Goal: Task Accomplishment & Management: Complete application form

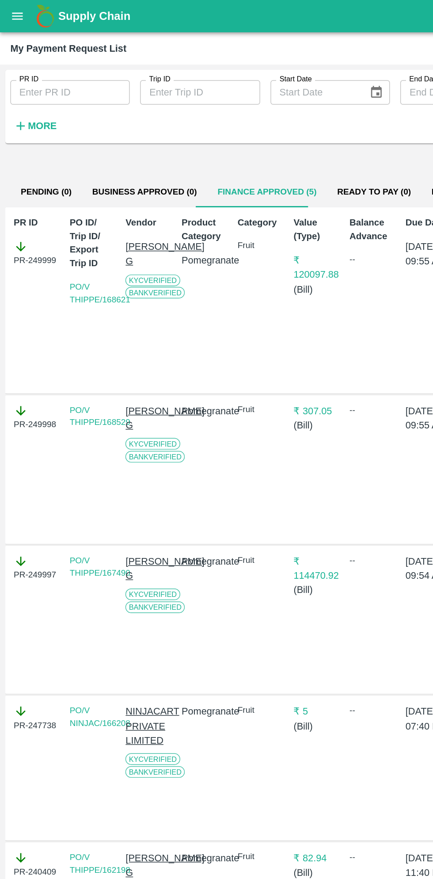
click at [18, 17] on button "open drawer" at bounding box center [12, 11] width 20 height 20
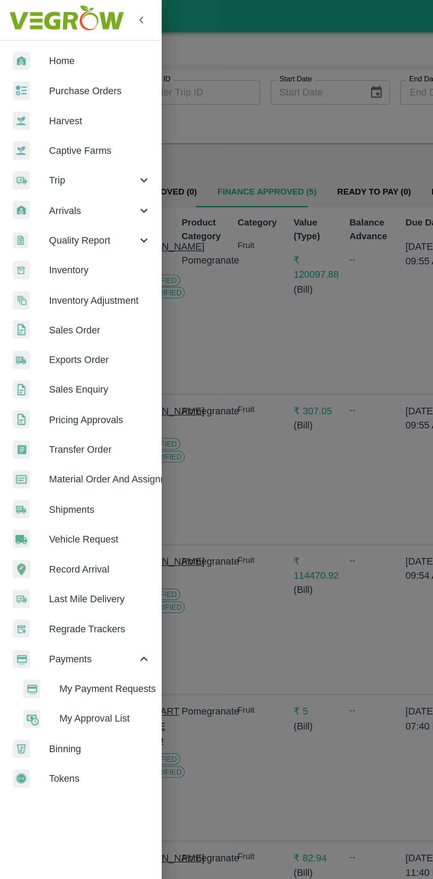
click at [73, 61] on span "Purchase Orders" at bounding box center [69, 62] width 70 height 10
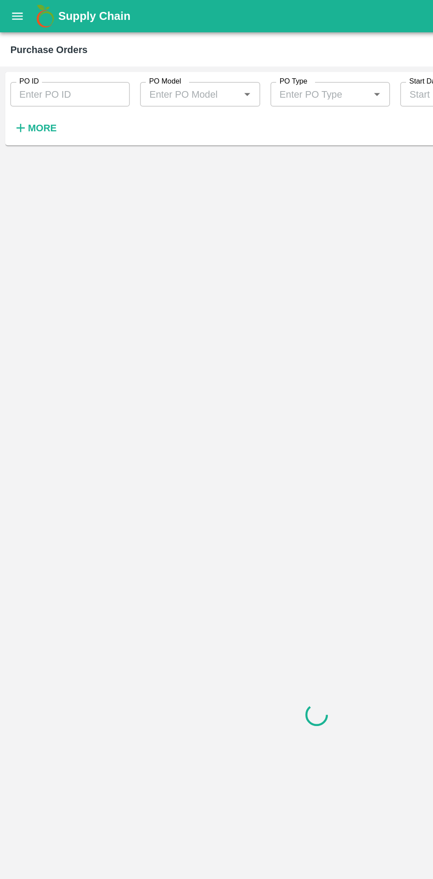
click at [28, 85] on strong "More" at bounding box center [29, 87] width 20 height 7
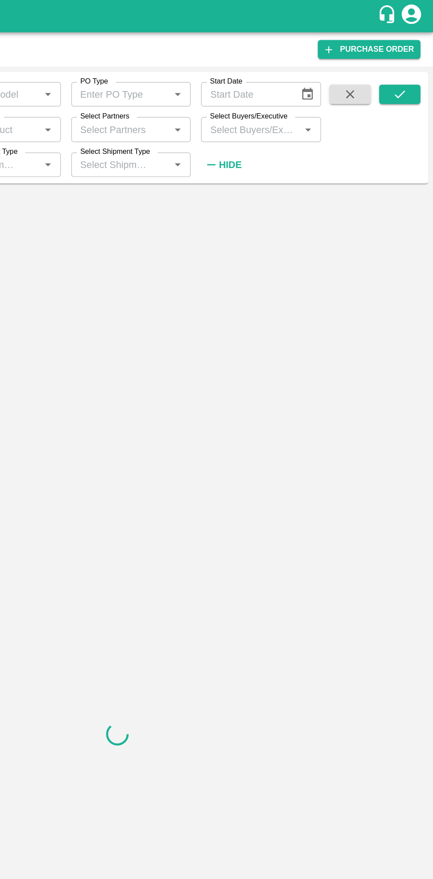
click at [319, 89] on input "Select Buyers/Executive" at bounding box center [308, 88] width 62 height 11
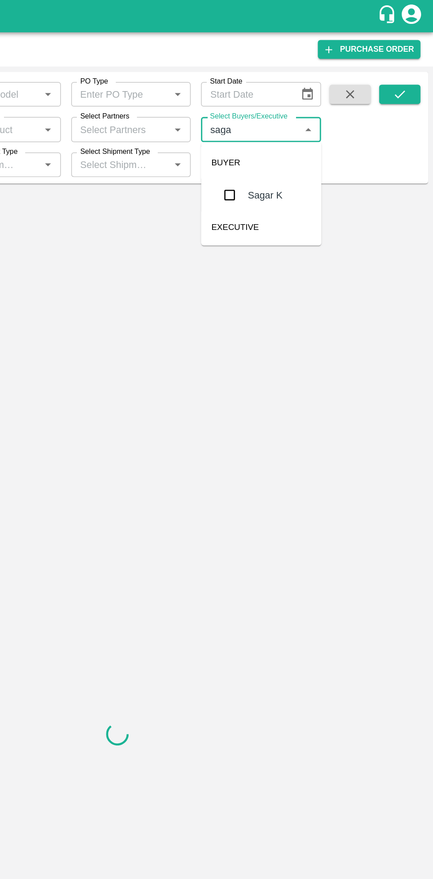
type input "sagar"
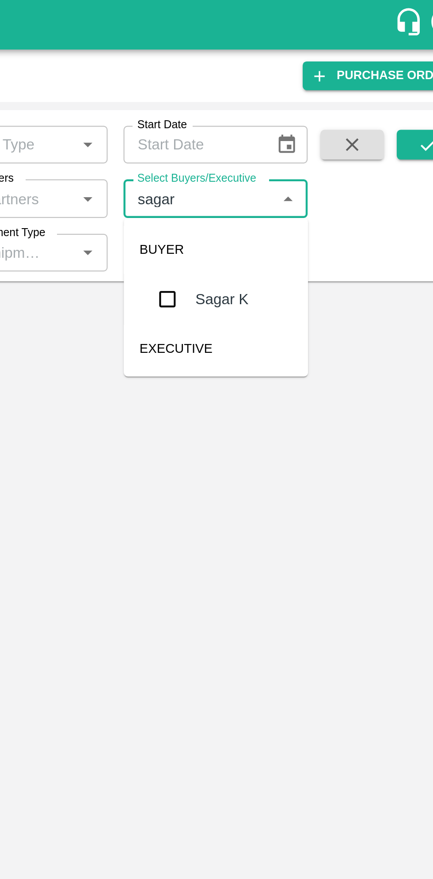
click at [295, 137] on input "checkbox" at bounding box center [294, 134] width 18 height 18
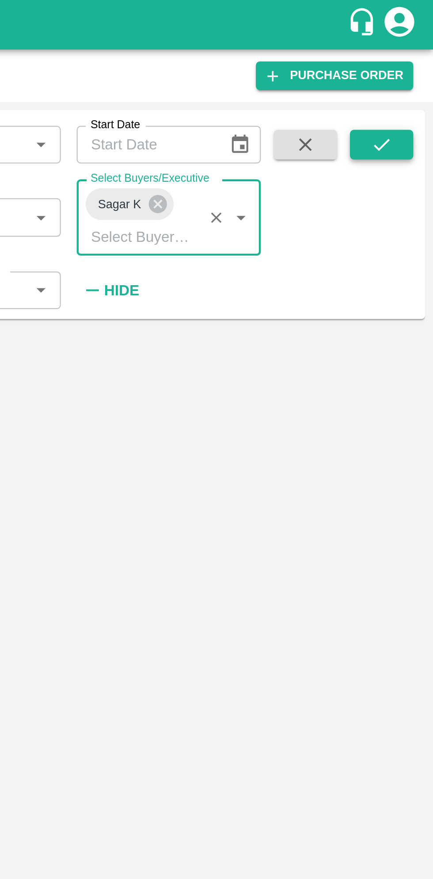
click at [414, 68] on icon "submit" at bounding box center [410, 65] width 10 height 10
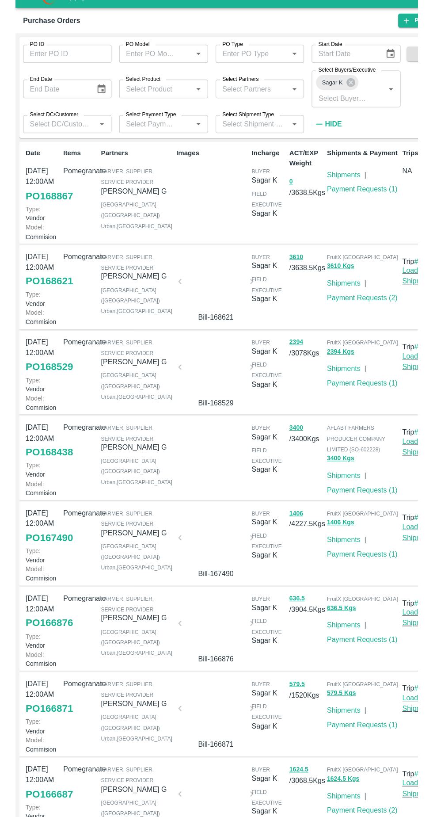
scroll to position [3, 0]
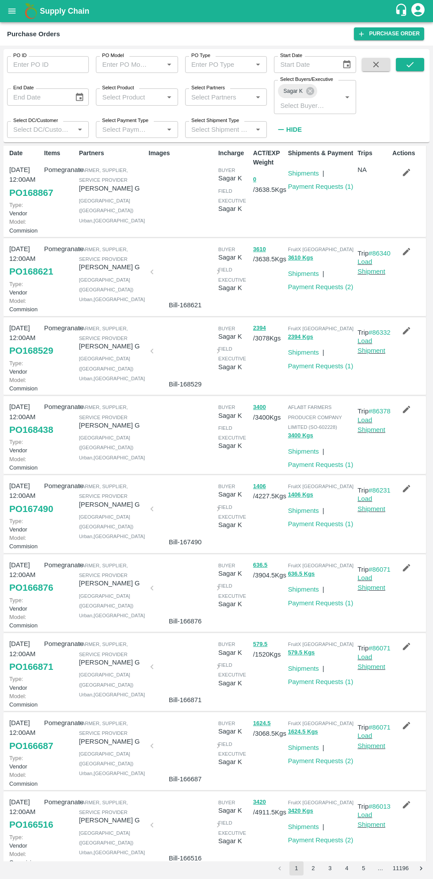
click at [32, 438] on link "PO 168438" at bounding box center [31, 430] width 44 height 16
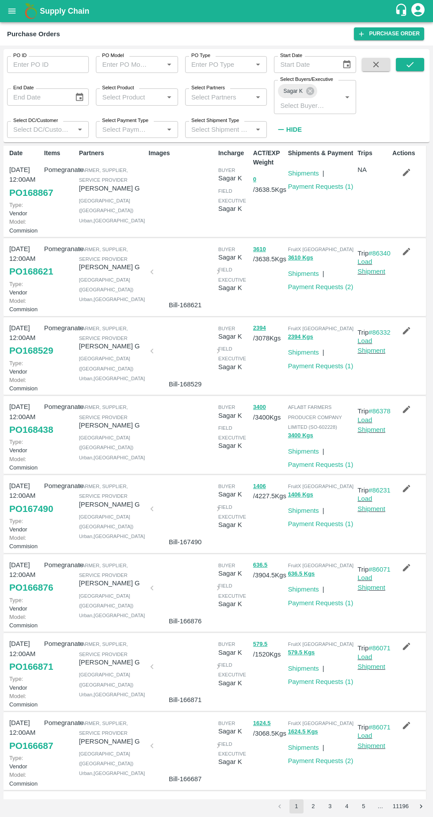
click at [32, 438] on link "PO 168438" at bounding box center [31, 430] width 44 height 16
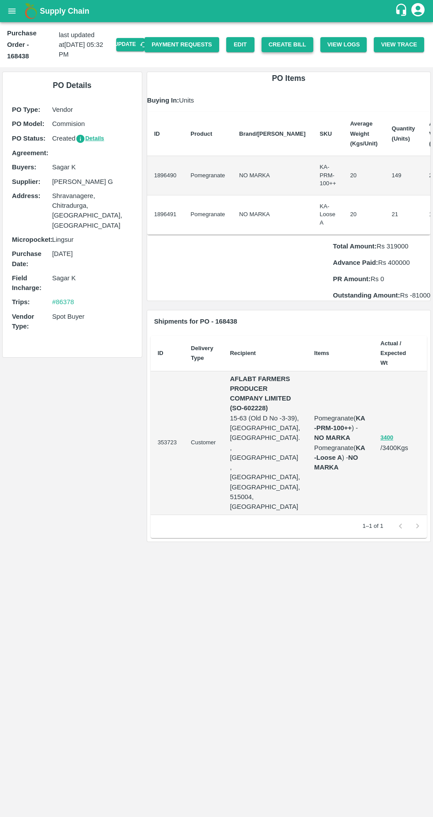
click at [298, 38] on button "Create Bill" at bounding box center [288, 44] width 52 height 15
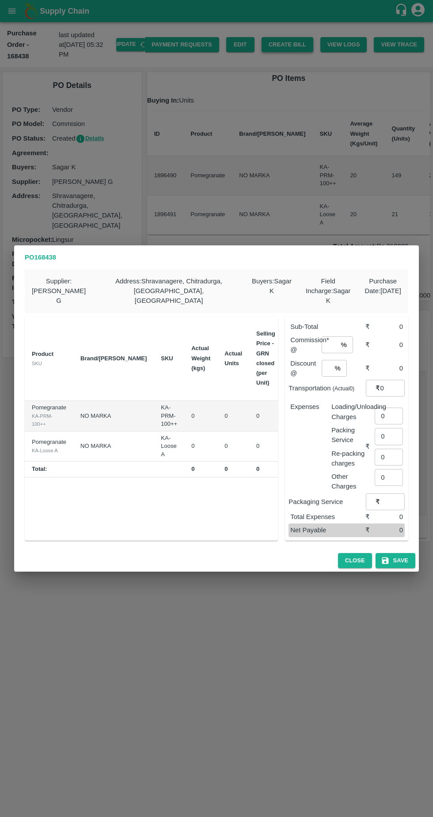
scroll to position [0, 73]
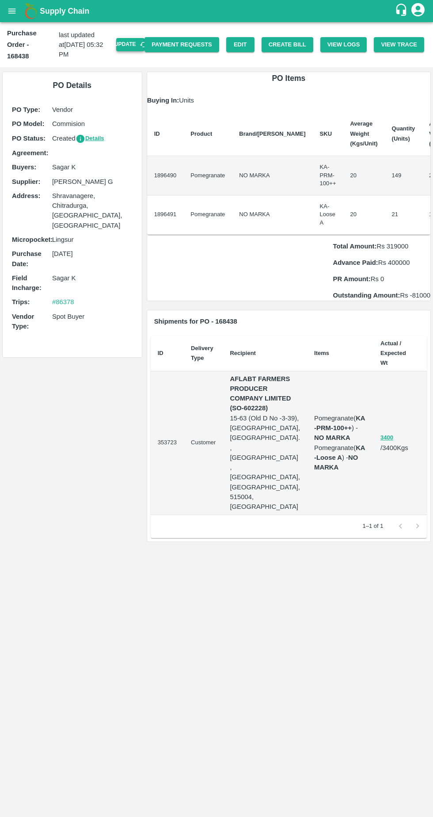
click at [142, 38] on button "Update" at bounding box center [130, 44] width 28 height 13
click at [144, 38] on button "Update" at bounding box center [130, 44] width 28 height 13
click at [301, 42] on button "Create Bill" at bounding box center [288, 44] width 52 height 15
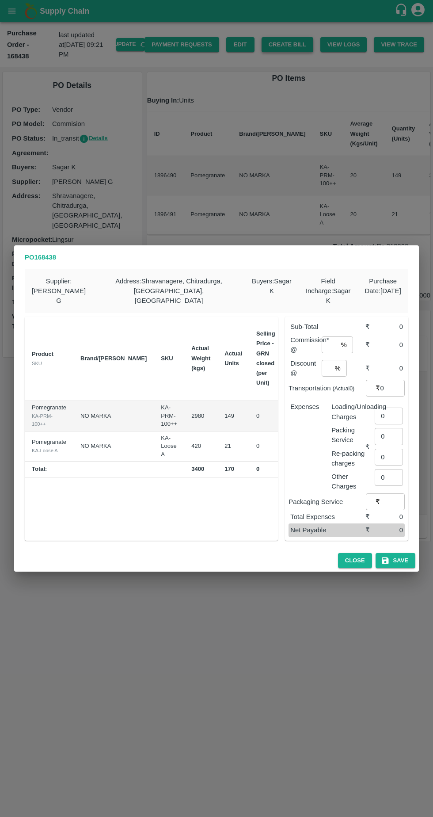
scroll to position [0, 73]
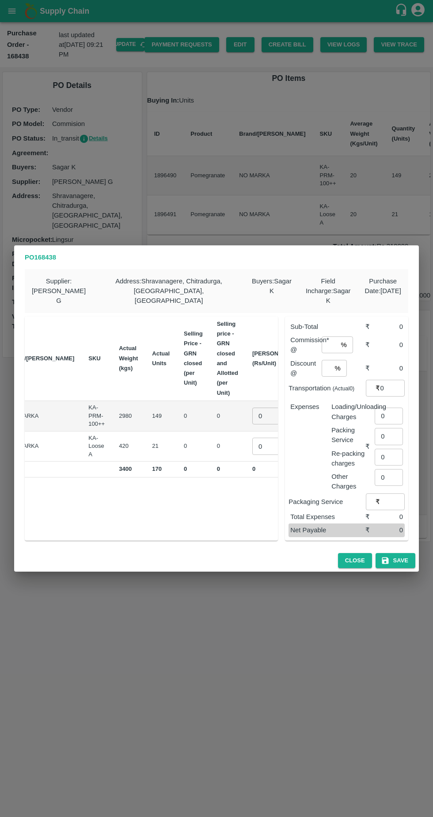
click at [252, 409] on input "0" at bounding box center [269, 416] width 35 height 17
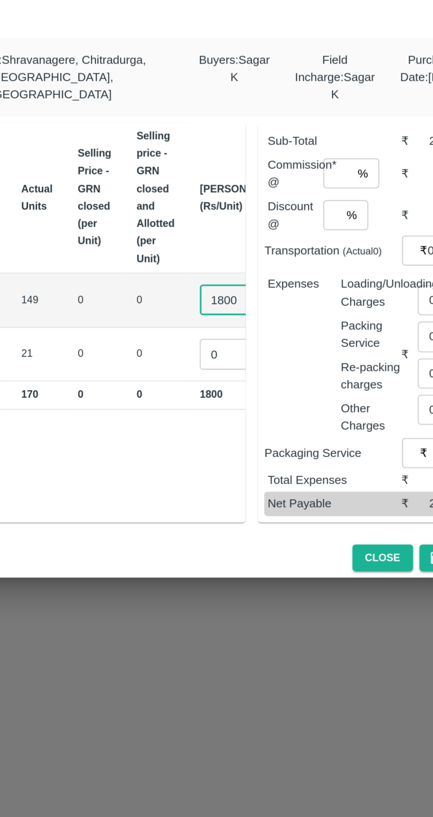
type input "1800"
click at [252, 441] on input "0" at bounding box center [269, 446] width 35 height 17
click at [252, 439] on input "number" at bounding box center [269, 442] width 35 height 17
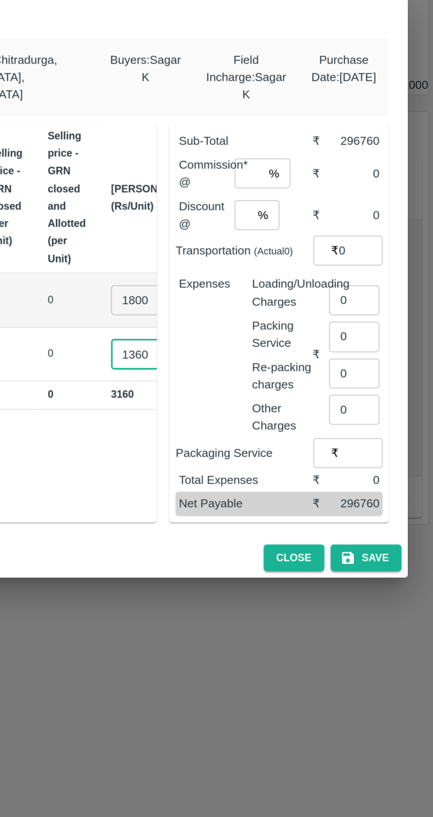
type input "1360"
click at [333, 344] on input "number" at bounding box center [330, 344] width 16 height 17
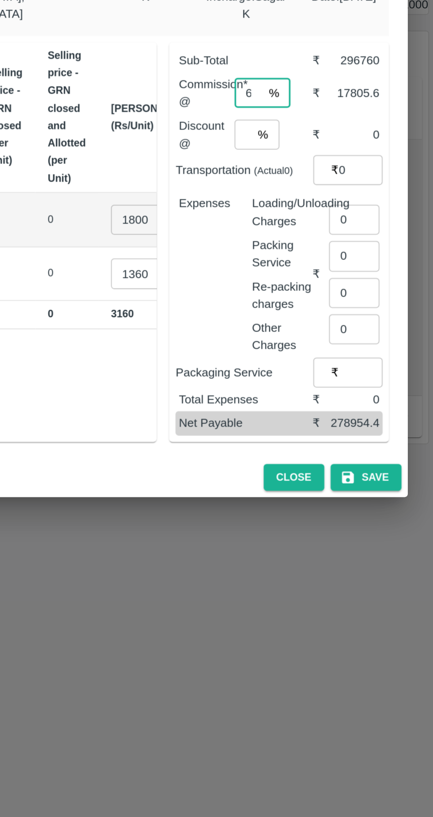
type input "6"
click at [328, 366] on input "number" at bounding box center [326, 368] width 9 height 17
type input "6"
click at [332, 342] on input "6" at bounding box center [330, 344] width 16 height 17
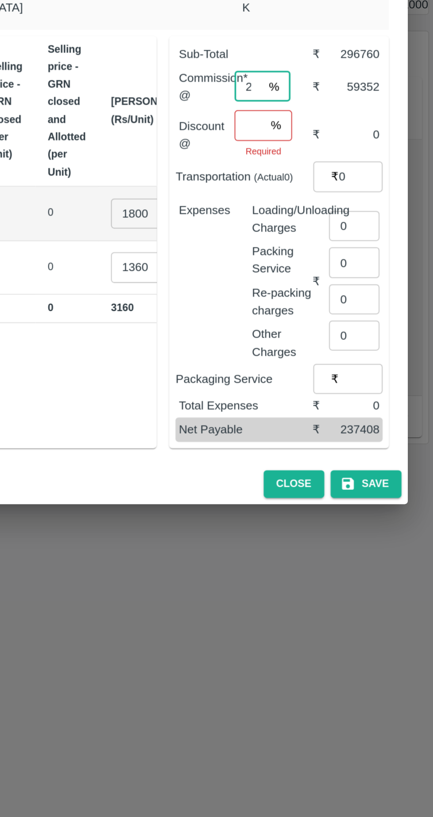
type input "2"
type input "1"
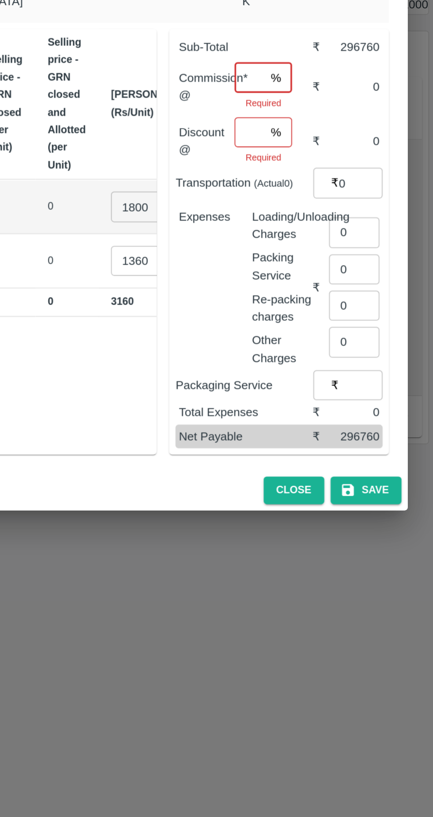
type input "6"
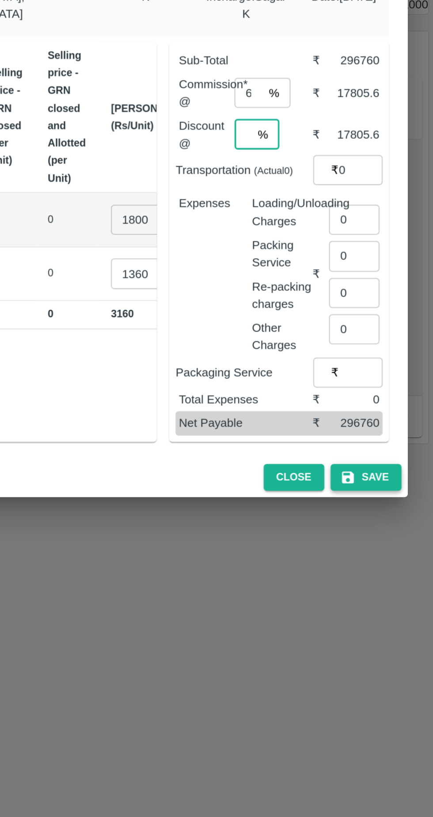
type input "6"
click at [407, 558] on button "Save" at bounding box center [396, 560] width 40 height 15
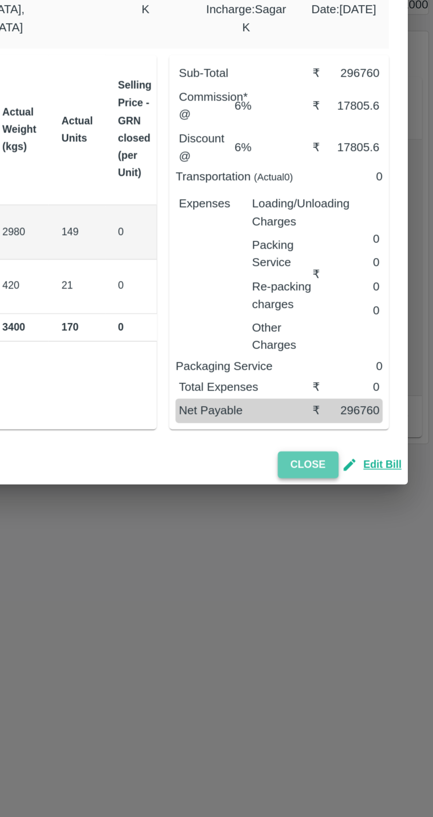
click at [369, 547] on button "Close" at bounding box center [363, 553] width 34 height 15
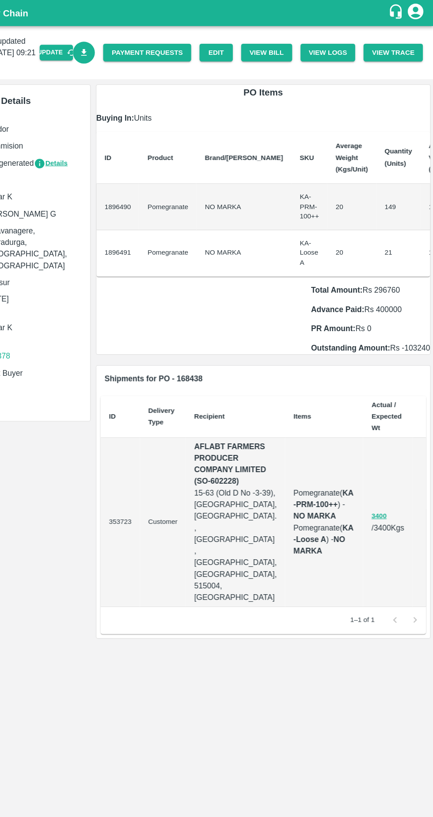
scroll to position [0, 0]
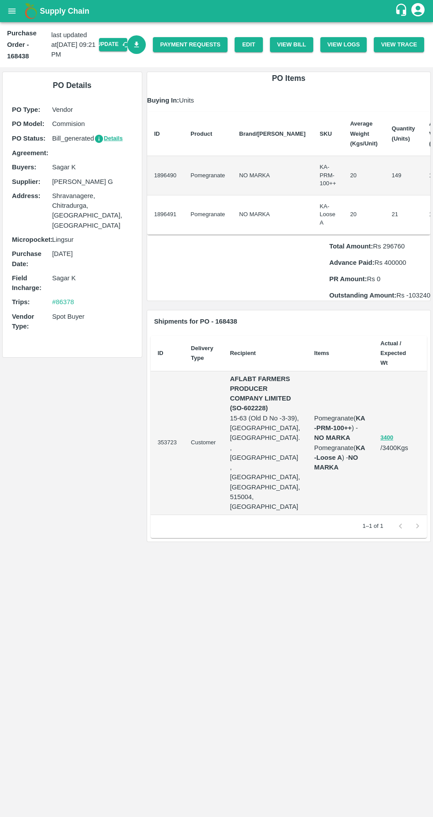
click at [146, 50] on link "Download Bill" at bounding box center [136, 44] width 19 height 19
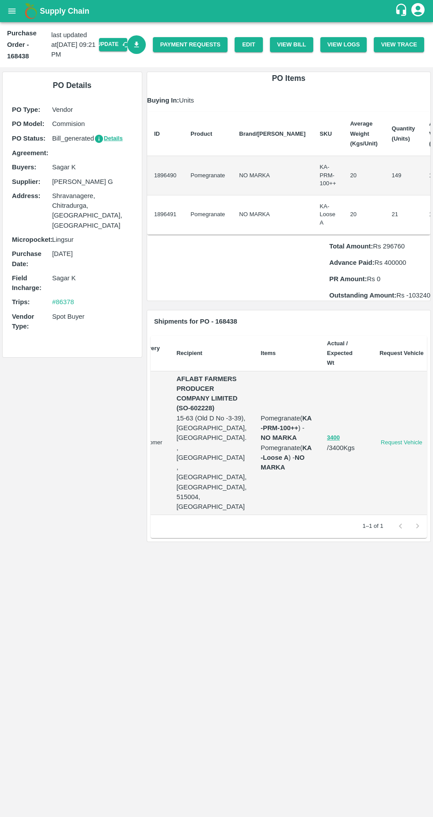
scroll to position [0, 71]
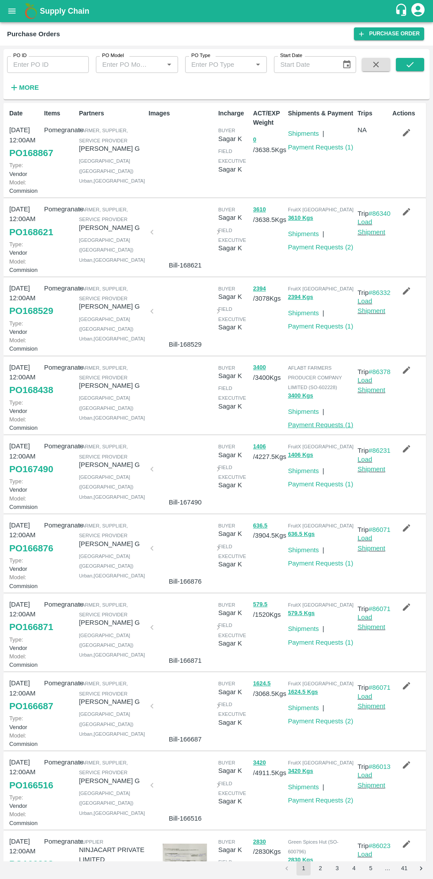
click at [324, 428] on link "Payment Requests ( 1 )" at bounding box center [320, 424] width 65 height 7
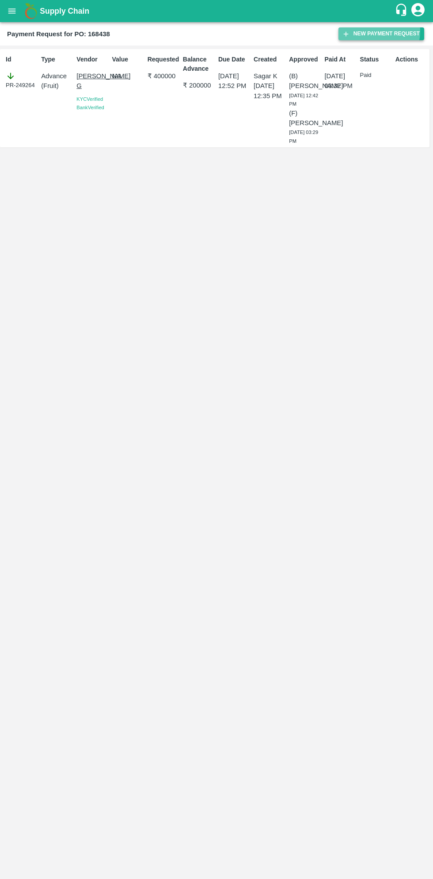
click at [371, 31] on button "New Payment Request" at bounding box center [382, 33] width 86 height 13
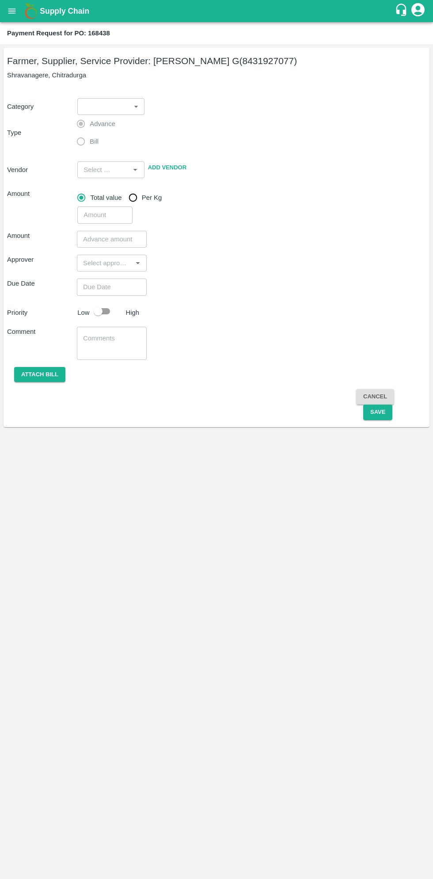
click at [122, 117] on div "Advance Bill" at bounding box center [112, 133] width 70 height 36
click at [111, 111] on body "Supply Chain Payment Request for PO: 168438 Farmer, Supplier, Service Provider:…" at bounding box center [216, 439] width 433 height 879
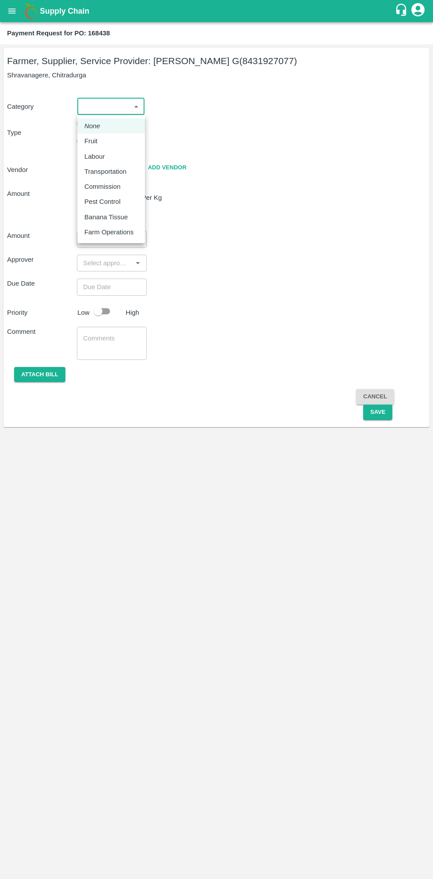
click at [89, 140] on p "Fruit" at bounding box center [90, 141] width 13 height 10
type input "1"
type input "[PERSON_NAME] G - 8431927077(Farmer, Supplier, Service Provider)"
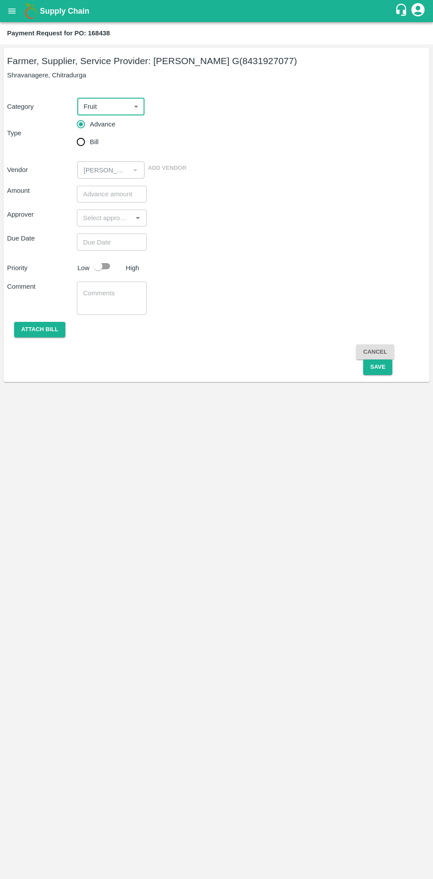
click at [86, 148] on input "Bill" at bounding box center [81, 142] width 18 height 18
radio input "true"
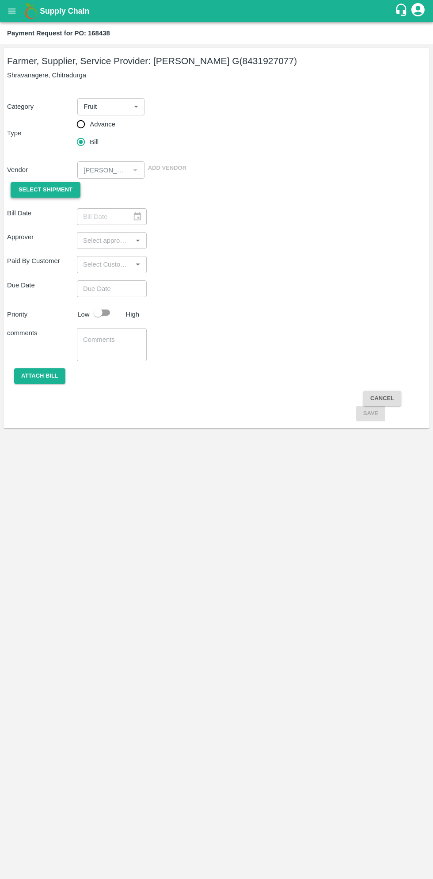
click at [55, 191] on span "Select Shipment" at bounding box center [46, 190] width 54 height 10
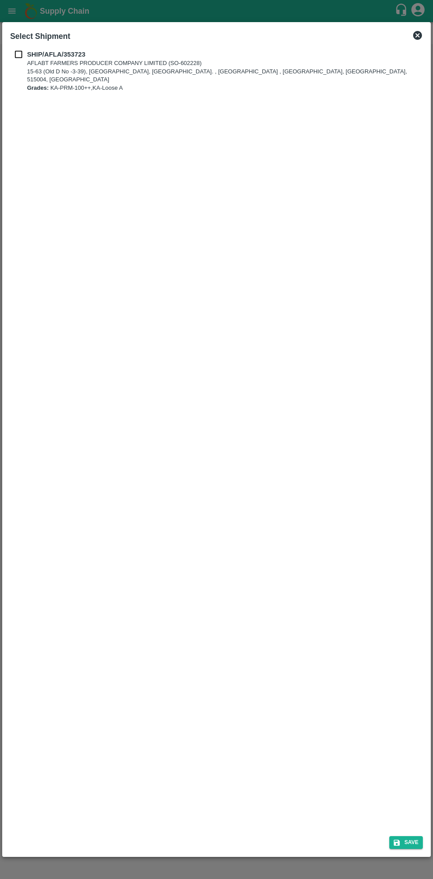
click at [25, 53] on input "checkbox" at bounding box center [18, 55] width 17 height 10
checkbox input "true"
click at [410, 847] on button "Save" at bounding box center [407, 842] width 34 height 13
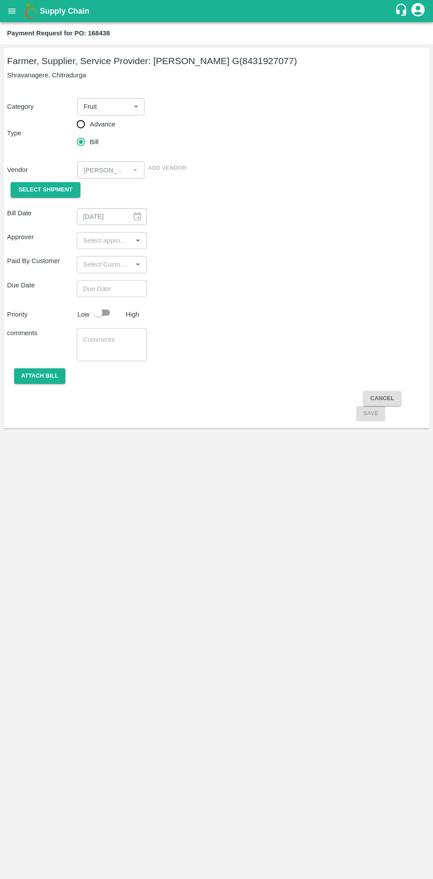
type input "[DATE]"
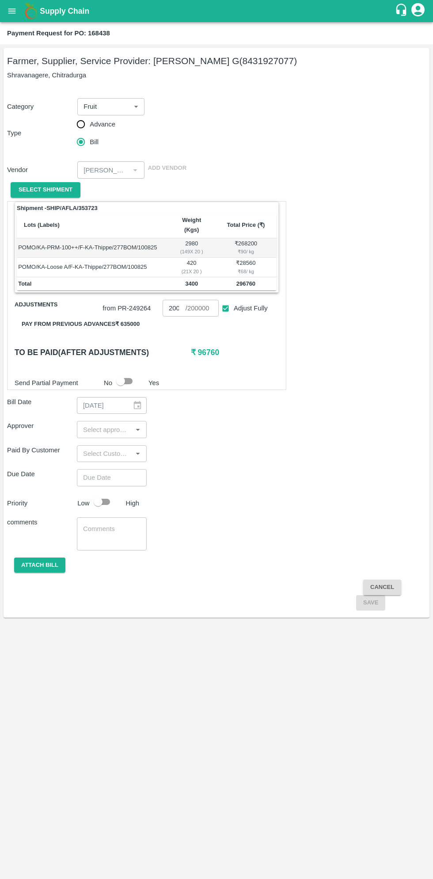
click at [116, 317] on button "Pay from previous advances ₹ 635000" at bounding box center [81, 324] width 132 height 15
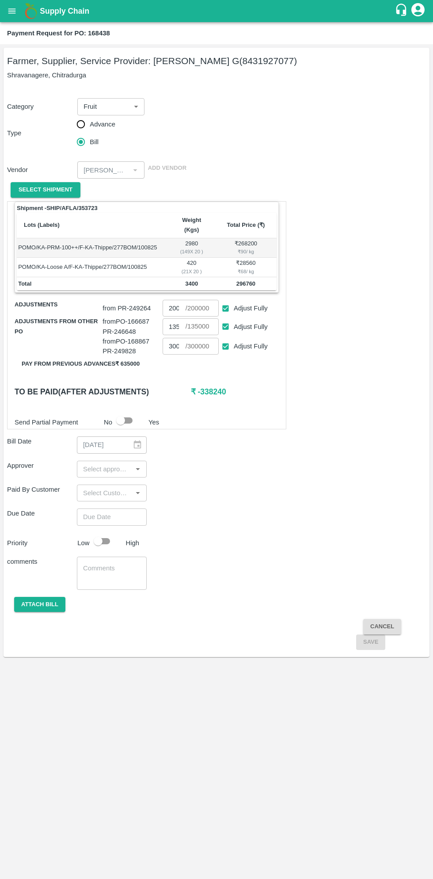
click at [223, 338] on input "Adjust Fully" at bounding box center [226, 346] width 16 height 16
checkbox input "false"
type input "0"
click at [226, 318] on input "Adjust Fully" at bounding box center [226, 326] width 16 height 16
checkbox input "false"
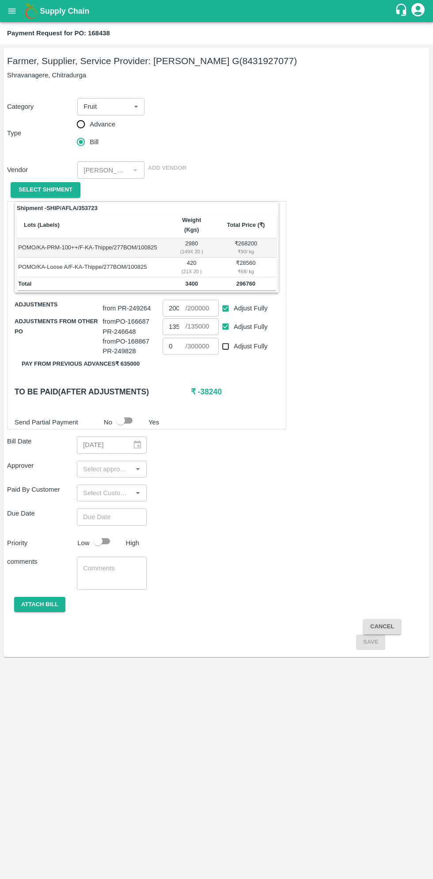
type input "0"
click at [178, 318] on input "0" at bounding box center [174, 326] width 23 height 17
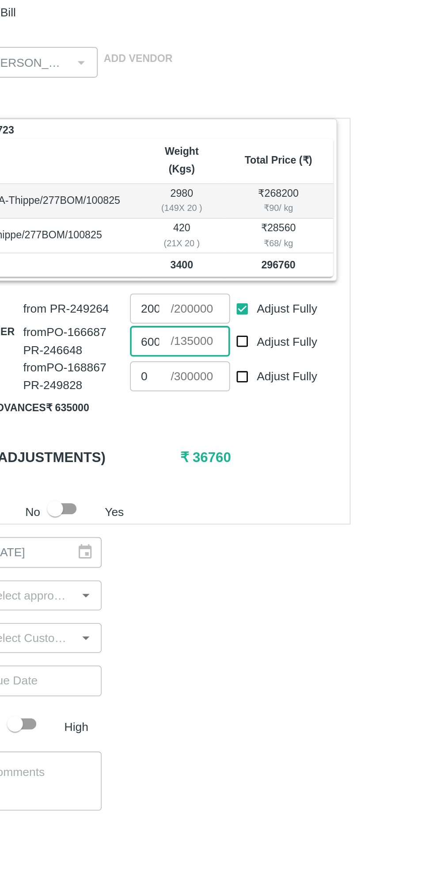
scroll to position [0, 3]
type input "60000"
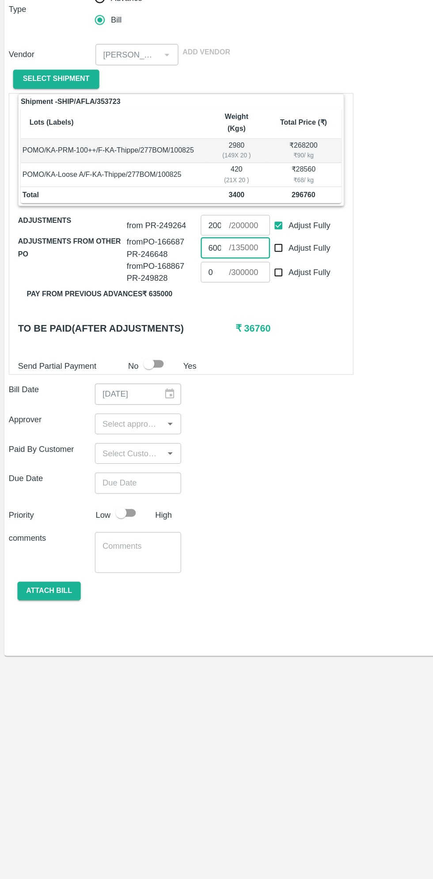
click at [110, 463] on input "input" at bounding box center [105, 468] width 50 height 11
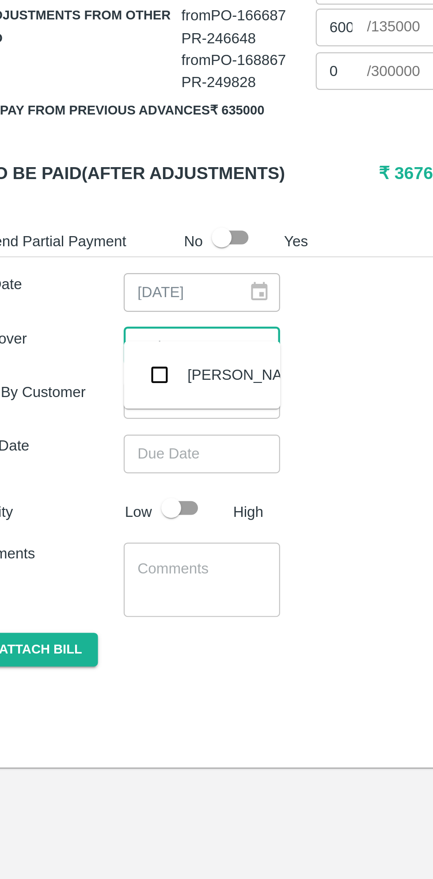
type input "muku"
click at [97, 486] on input "checkbox" at bounding box center [93, 482] width 18 height 18
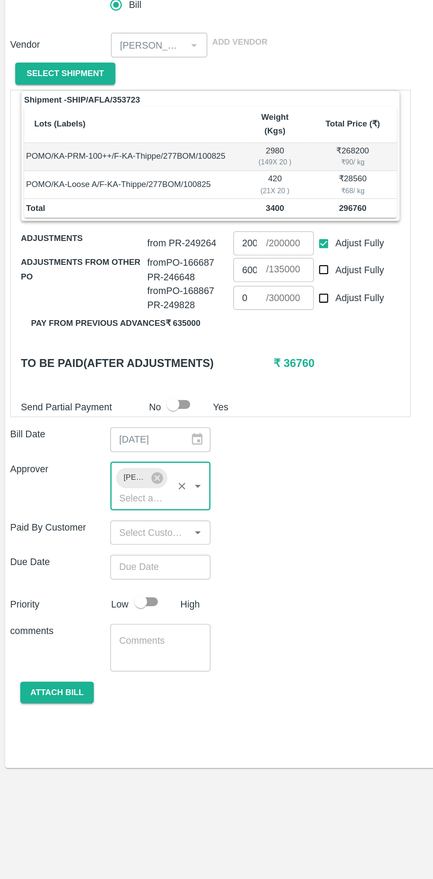
click at [108, 525] on input "Choose date" at bounding box center [109, 533] width 64 height 17
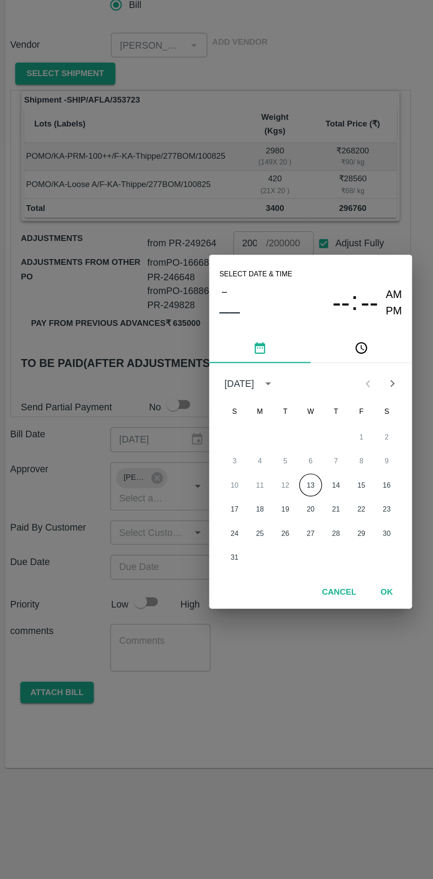
click at [216, 477] on button "13" at bounding box center [217, 477] width 16 height 16
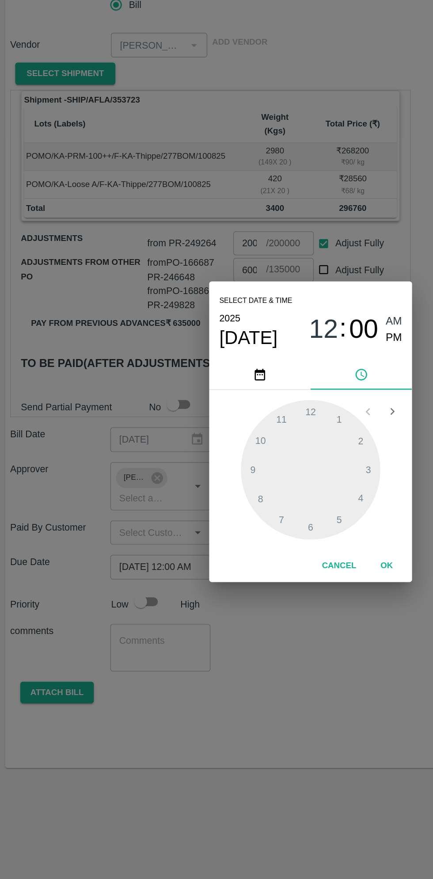
click at [275, 375] on span "PM" at bounding box center [274, 374] width 11 height 12
click at [178, 464] on div at bounding box center [216, 465] width 97 height 97
click at [175, 464] on div at bounding box center [216, 465] width 97 height 97
type input "[DATE] 09:45 PM"
click at [262, 536] on button "OK" at bounding box center [270, 532] width 28 height 15
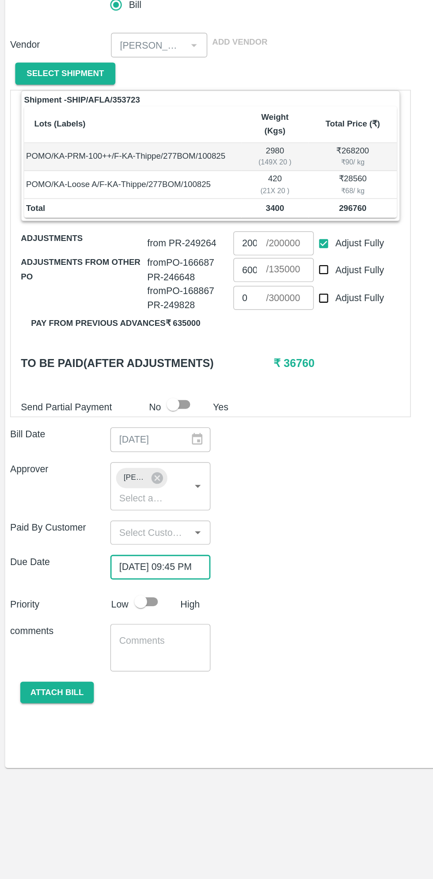
scroll to position [0, 7]
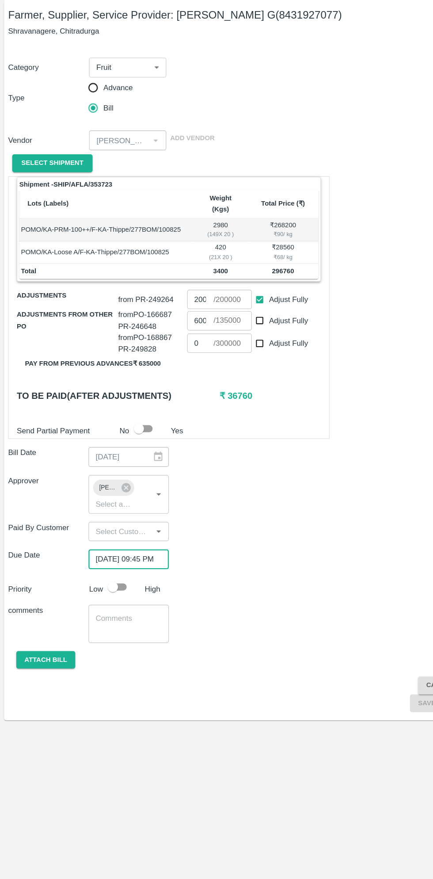
click at [105, 581] on textarea at bounding box center [111, 590] width 57 height 19
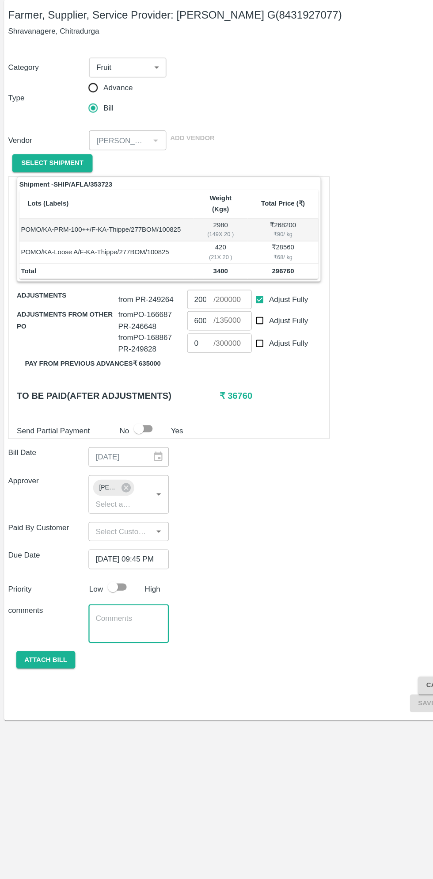
scroll to position [0, 0]
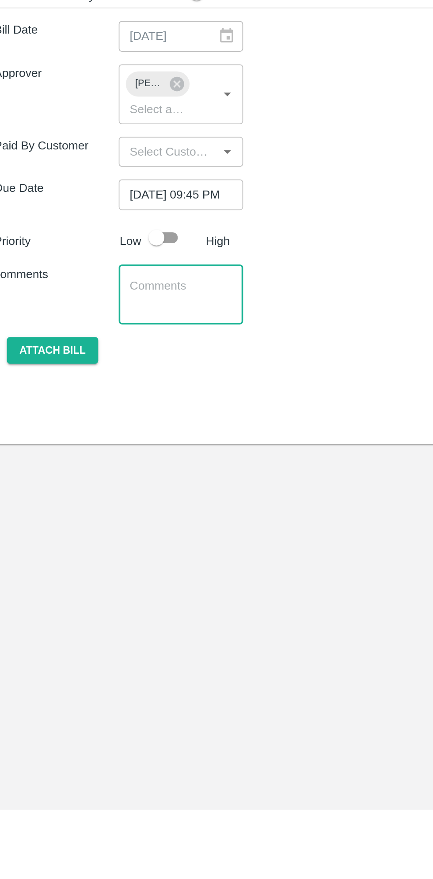
click at [103, 550] on input "checkbox" at bounding box center [98, 558] width 50 height 17
checkbox input "true"
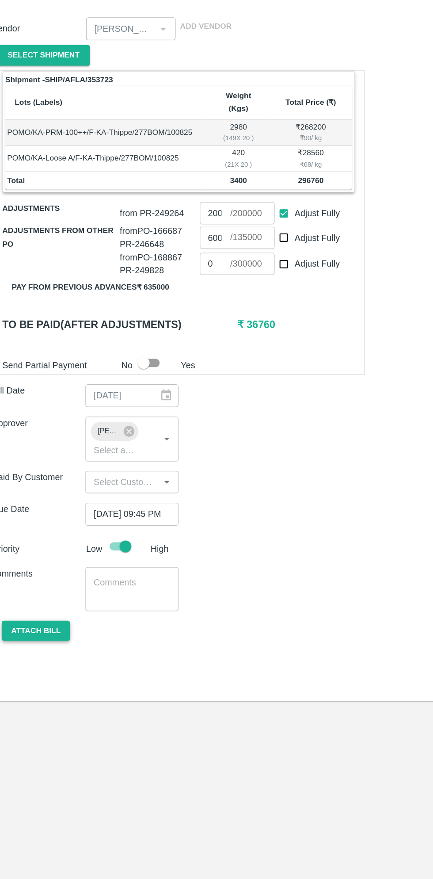
click at [52, 614] on button "Attach bill" at bounding box center [39, 621] width 51 height 15
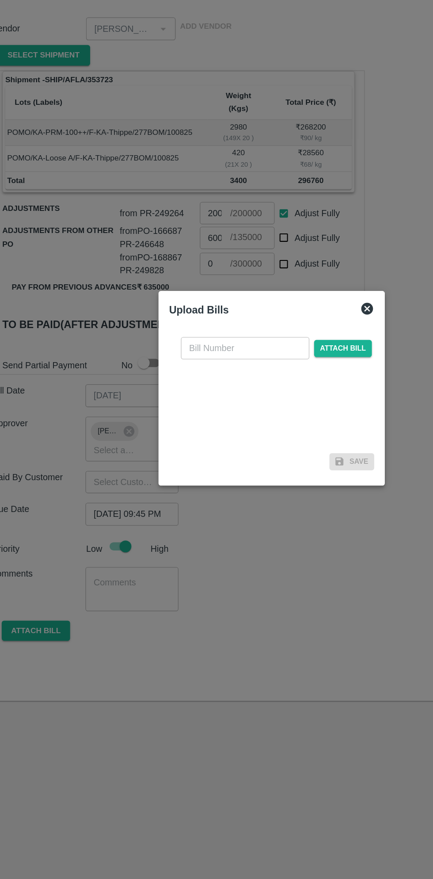
click at [202, 411] on input "text" at bounding box center [197, 409] width 96 height 17
type input "168438"
click at [279, 408] on span "Attach bill" at bounding box center [269, 409] width 43 height 13
click at [0, 0] on input "Attach bill" at bounding box center [0, 0] width 0 height 0
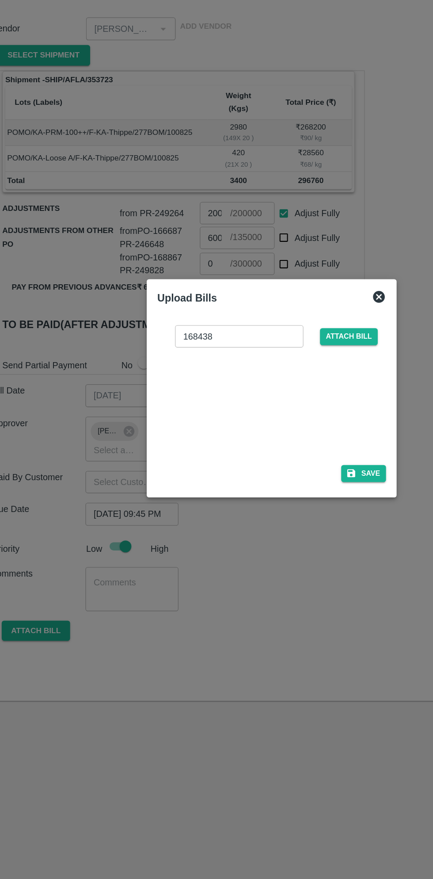
click at [301, 371] on icon at bounding box center [297, 371] width 9 height 9
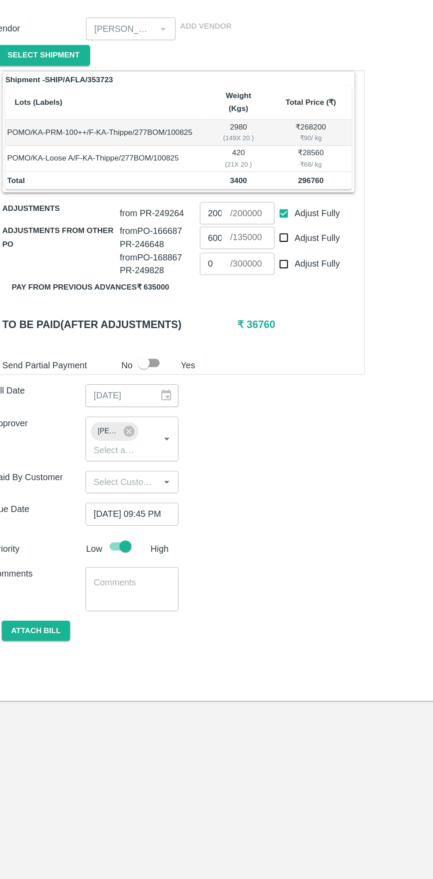
click at [180, 318] on input "60000" at bounding box center [174, 326] width 23 height 17
click at [223, 320] on input "Adjust Fully" at bounding box center [226, 326] width 16 height 16
checkbox input "true"
type input "135000"
click at [225, 318] on input "Adjust Fully" at bounding box center [226, 326] width 16 height 16
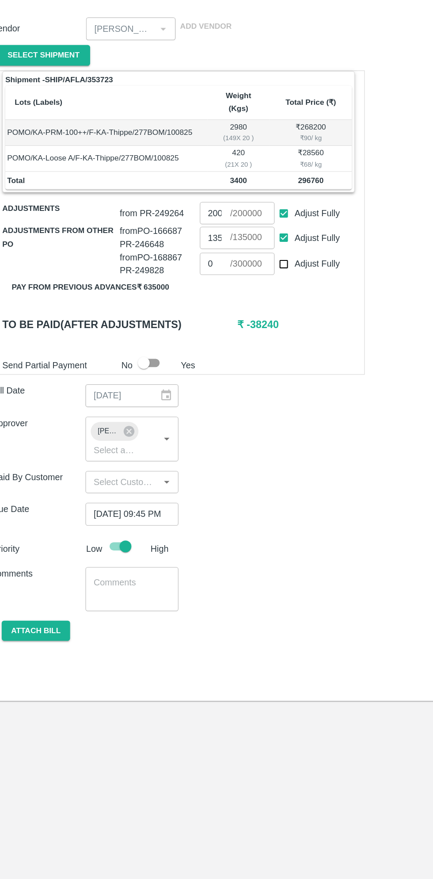
checkbox input "false"
type input "0"
click at [176, 318] on input "0" at bounding box center [174, 326] width 23 height 17
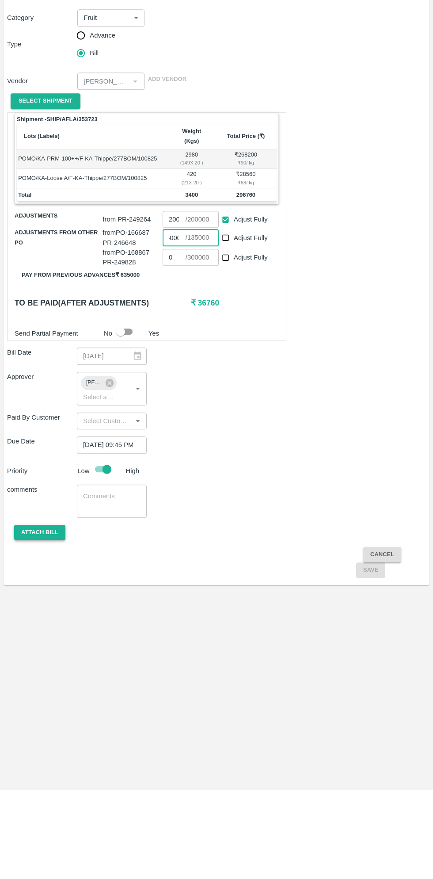
type input "60000"
click at [43, 614] on button "Attach bill" at bounding box center [39, 621] width 51 height 15
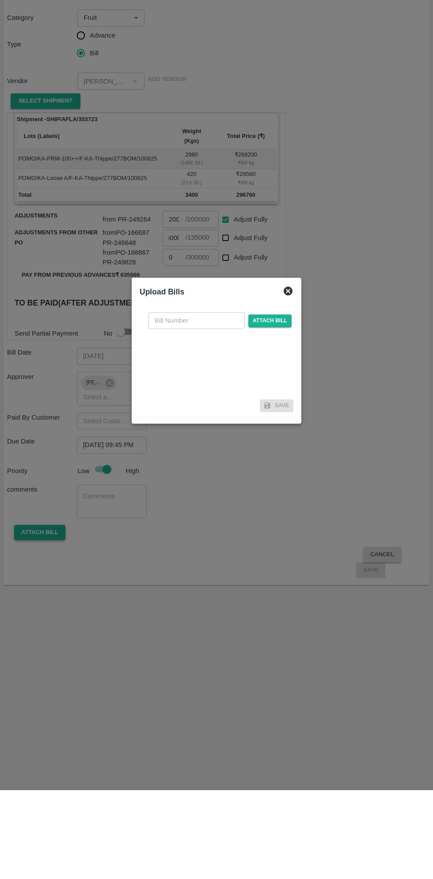
scroll to position [0, 0]
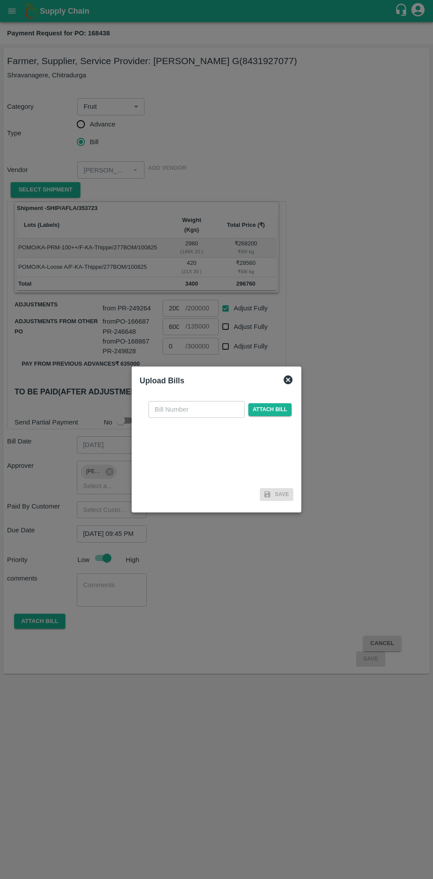
click at [206, 413] on input "text" at bounding box center [197, 409] width 96 height 17
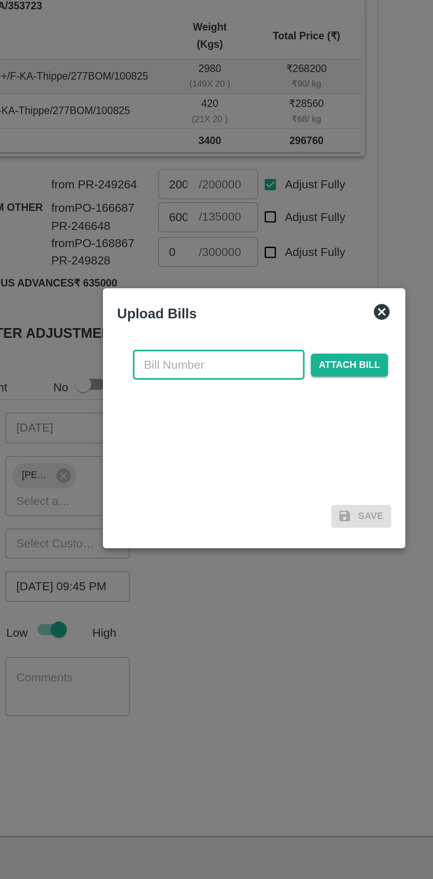
click at [190, 410] on input "text" at bounding box center [197, 409] width 96 height 17
type input "168438"
click at [280, 411] on span "Attach bill" at bounding box center [269, 409] width 43 height 13
click at [0, 0] on input "Attach bill" at bounding box center [0, 0] width 0 height 0
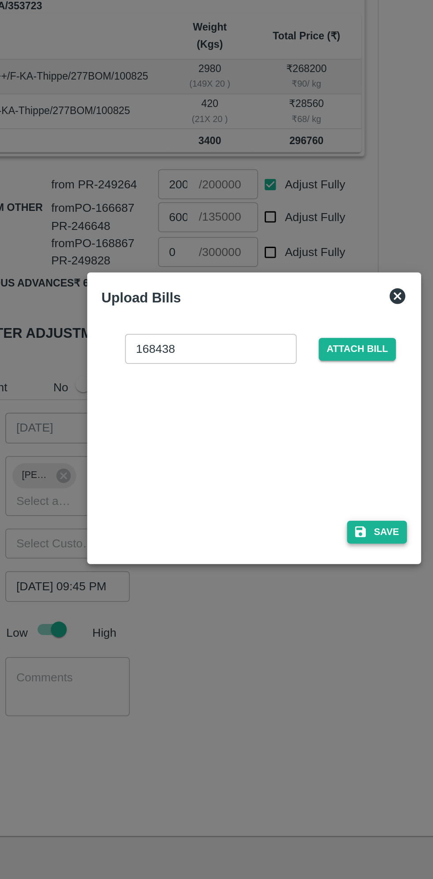
click at [292, 504] on button "Save" at bounding box center [286, 503] width 34 height 13
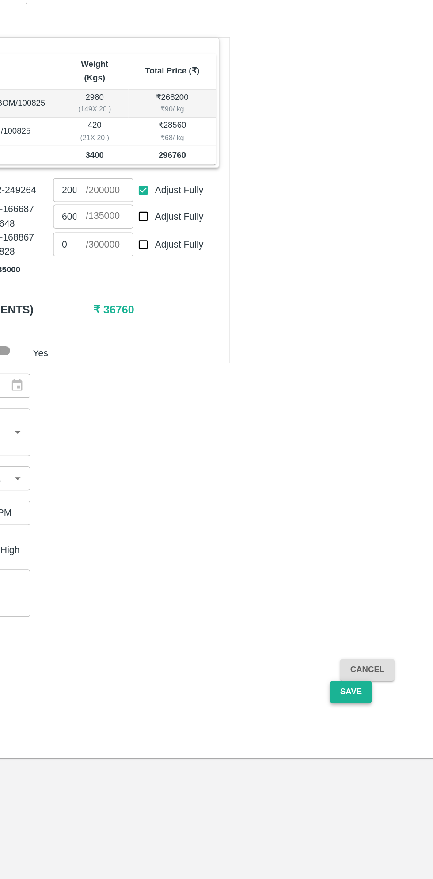
click at [365, 655] on button "Save" at bounding box center [370, 658] width 29 height 15
